Goal: Task Accomplishment & Management: Complete application form

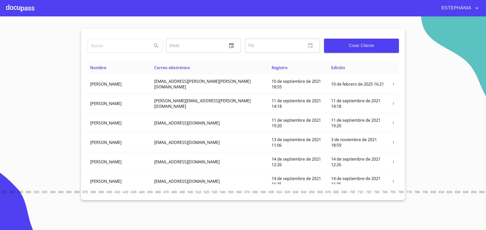
click at [362, 48] on span "Crear Cliente" at bounding box center [361, 45] width 67 height 7
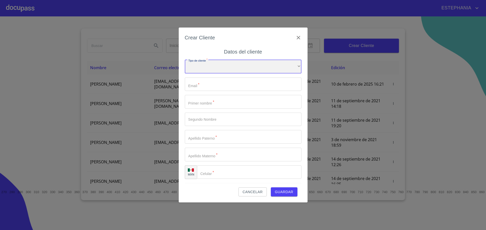
click at [285, 64] on div "​" at bounding box center [243, 67] width 117 height 14
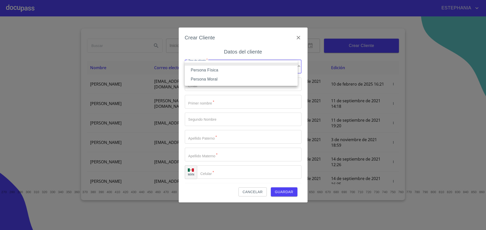
click at [205, 71] on li "Persona Física" at bounding box center [241, 70] width 113 height 9
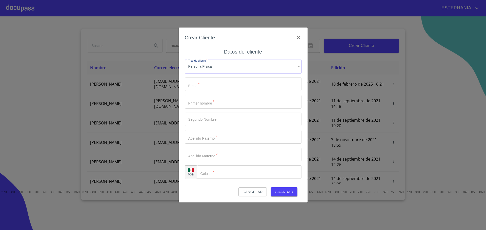
click at [206, 86] on input "Tipo de cliente   *" at bounding box center [243, 85] width 117 height 14
type input "I"
type input "ibarraeduardo420@gmail.com"
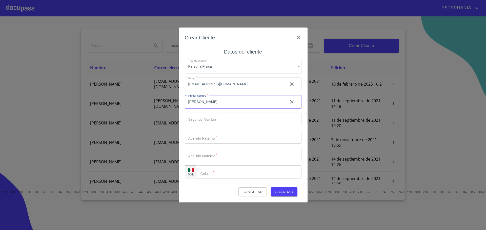
type input "[PERSON_NAME]"
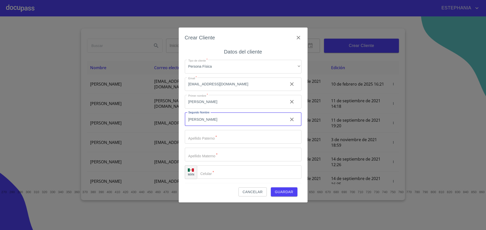
type input "[PERSON_NAME]"
type input "IBARRA"
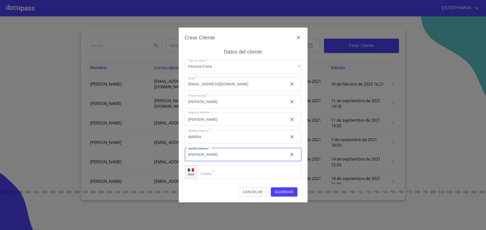
type input "[PERSON_NAME]"
type input "[PHONE_NUMBER]"
click at [289, 193] on span "Guardar" at bounding box center [284, 192] width 18 height 6
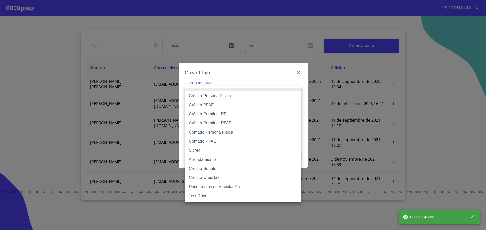
click at [246, 97] on body "ESTEPHANIA Inicio ​ Fin ​ Crear Cliente Nombre Correo electrónico Registro Edic…" at bounding box center [243, 115] width 486 height 230
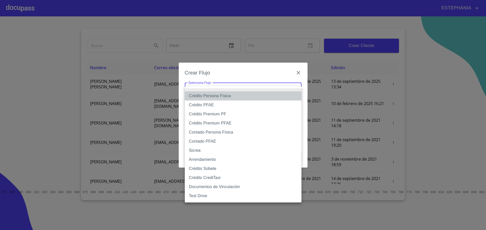
click at [221, 99] on li "Crédito Persona Física" at bounding box center [243, 96] width 117 height 9
type input "6009fb3c7d1714eb8809aa97"
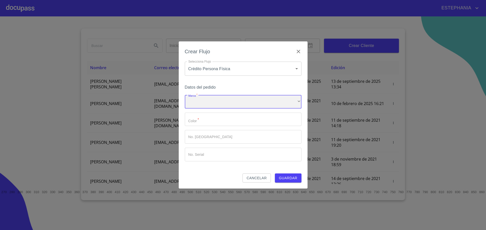
click at [212, 103] on div "​" at bounding box center [243, 102] width 117 height 14
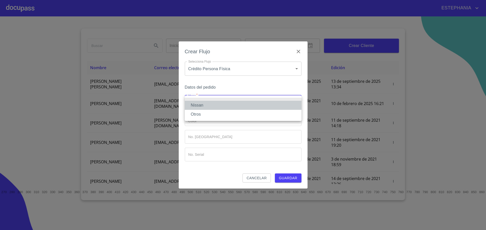
click at [211, 105] on li "Nissan" at bounding box center [243, 105] width 117 height 9
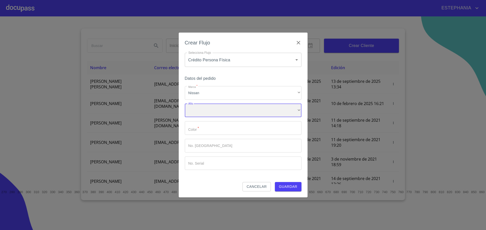
click at [213, 114] on div "​" at bounding box center [243, 111] width 117 height 14
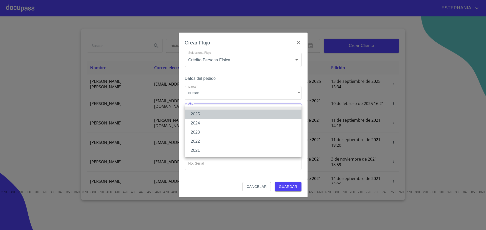
click at [208, 114] on li "2025" at bounding box center [243, 114] width 117 height 9
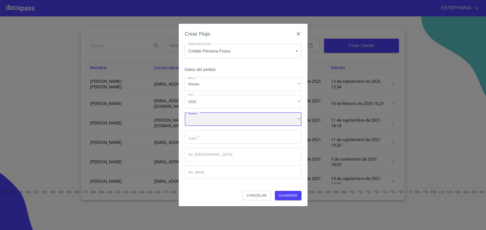
click at [210, 118] on div "​" at bounding box center [243, 120] width 117 height 14
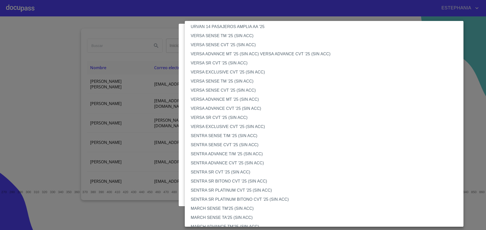
scroll to position [177, 0]
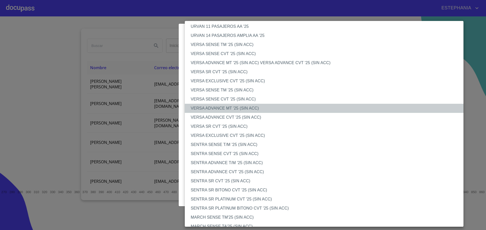
click at [218, 109] on li "VERSA ADVANCE MT '25 (SIN ACC)" at bounding box center [326, 108] width 283 height 9
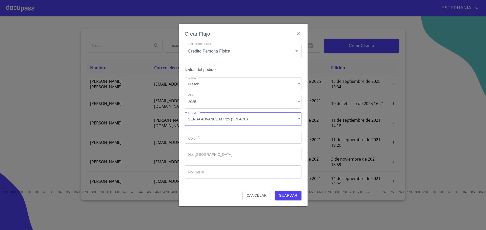
click at [221, 140] on input "Marca   *" at bounding box center [243, 137] width 117 height 14
type input "b"
type input "BLANCO"
click at [275, 191] on button "Guardar" at bounding box center [288, 195] width 27 height 9
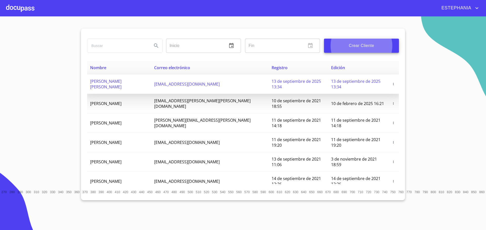
click at [121, 83] on span "[PERSON_NAME] [PERSON_NAME]" at bounding box center [105, 84] width 31 height 11
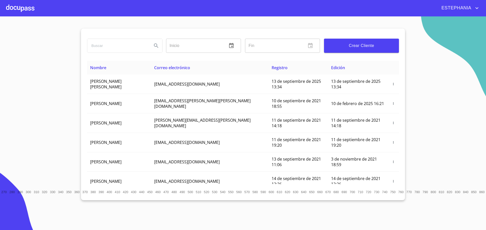
click at [14, 7] on div at bounding box center [20, 8] width 28 height 16
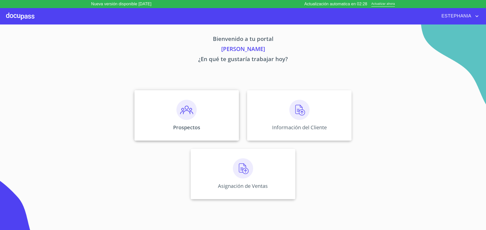
click at [202, 113] on div "Prospectos" at bounding box center [186, 115] width 104 height 51
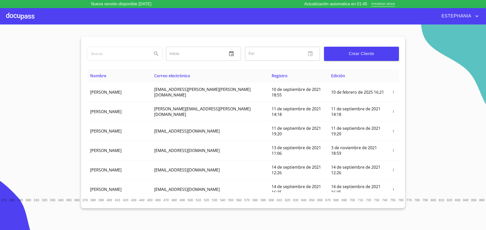
click at [102, 56] on input "search" at bounding box center [117, 54] width 61 height 14
click at [17, 18] on div at bounding box center [20, 16] width 28 height 16
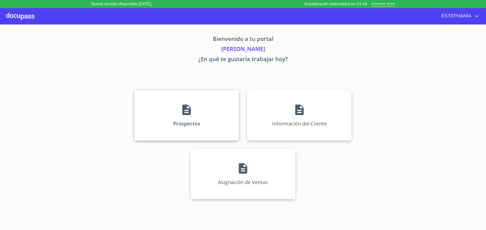
click at [153, 110] on div "Prospectos" at bounding box center [186, 115] width 104 height 51
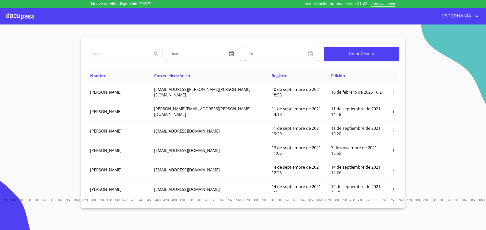
click at [17, 16] on div at bounding box center [20, 16] width 28 height 16
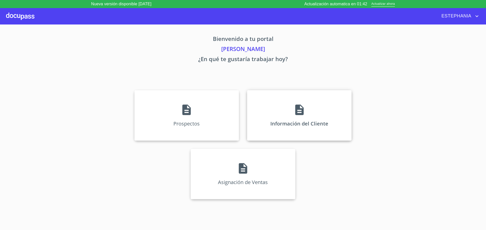
click at [272, 114] on div "Información del Cliente" at bounding box center [299, 115] width 104 height 51
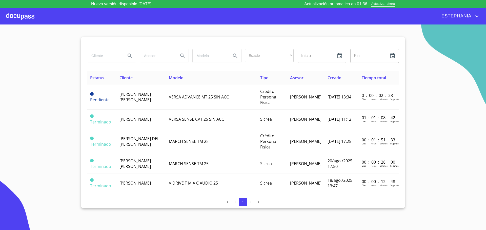
click at [105, 52] on input "search" at bounding box center [104, 56] width 34 height 14
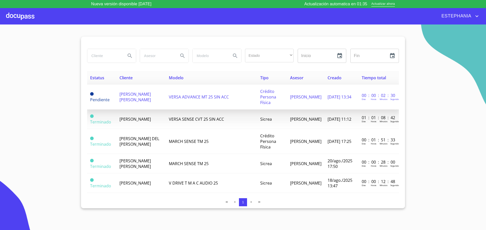
click at [135, 98] on span "[PERSON_NAME] [PERSON_NAME]" at bounding box center [134, 97] width 31 height 11
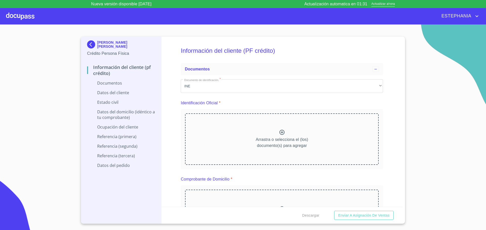
click at [108, 93] on p "Datos del cliente" at bounding box center [121, 93] width 68 height 6
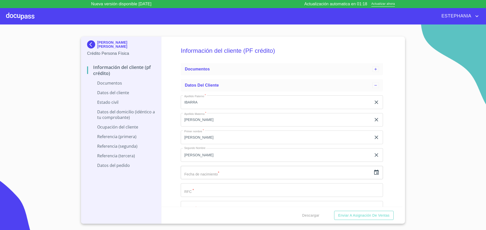
click at [93, 48] on img at bounding box center [92, 44] width 10 height 8
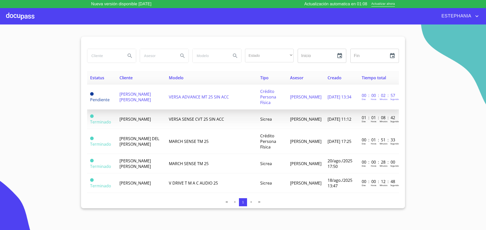
click at [303, 100] on span "ESTEPHANIA GARCIA LOPEZ" at bounding box center [305, 97] width 31 height 6
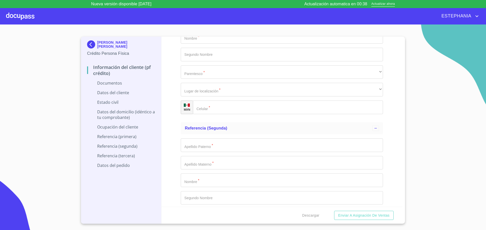
scroll to position [1541, 0]
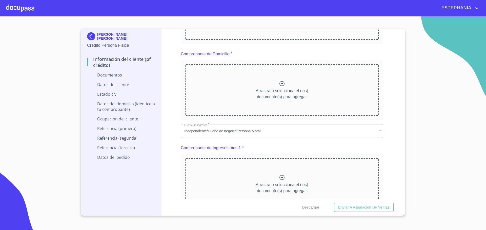
scroll to position [126, 0]
